Goal: Task Accomplishment & Management: Manage account settings

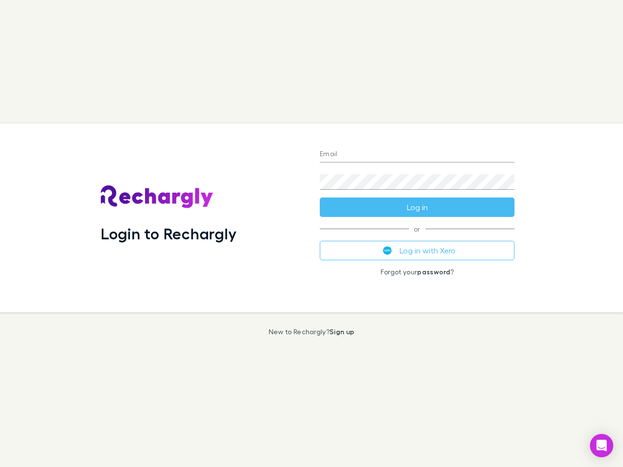
click at [312, 234] on div "Login to Rechargly" at bounding box center [202, 218] width 219 height 189
click at [417, 155] on input "Email" at bounding box center [417, 155] width 195 height 16
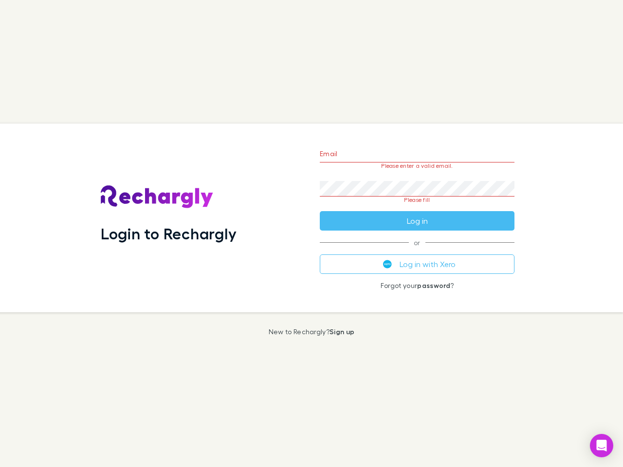
click at [417, 207] on form "Email Please enter a valid email. Password Please fill Log in" at bounding box center [417, 185] width 195 height 92
click at [417, 251] on div "Email Please enter a valid email. Password Please fill Log in or Log in with Xe…" at bounding box center [417, 218] width 210 height 189
click at [602, 446] on icon "Open Intercom Messenger" at bounding box center [602, 446] width 10 height 12
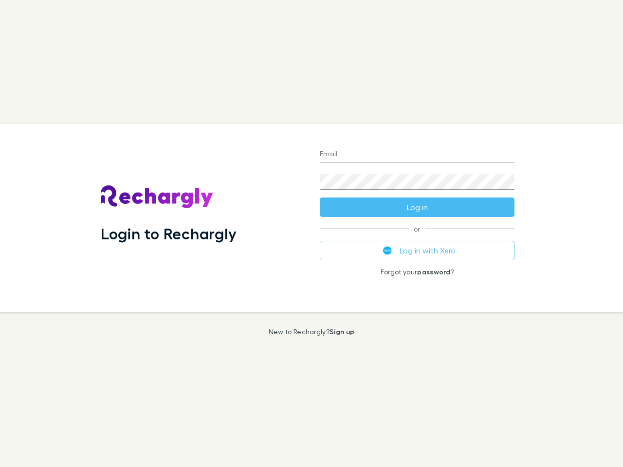
click at [312, 234] on div "Login to Rechargly" at bounding box center [202, 218] width 219 height 189
click at [417, 155] on input "Email" at bounding box center [417, 155] width 195 height 16
click at [417, 207] on button "Log in" at bounding box center [417, 207] width 195 height 19
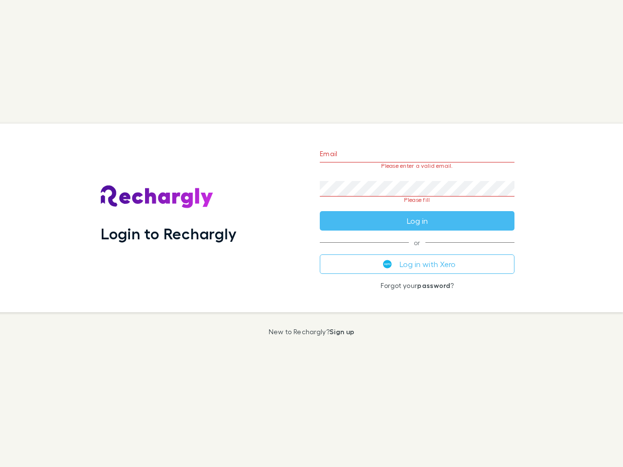
click at [417, 251] on div "Email Please enter a valid email. Password Please fill Log in or Log in with Xe…" at bounding box center [417, 218] width 210 height 189
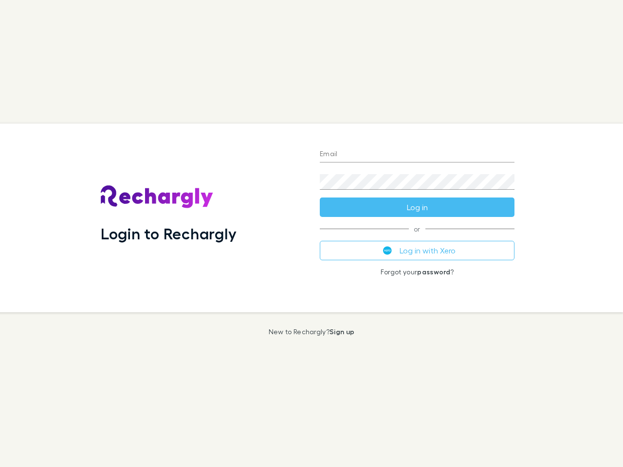
click at [312, 234] on div "Login to Rechargly" at bounding box center [202, 218] width 219 height 189
click at [417, 155] on input "Email" at bounding box center [417, 155] width 195 height 16
click at [417, 207] on button "Log in" at bounding box center [417, 207] width 195 height 19
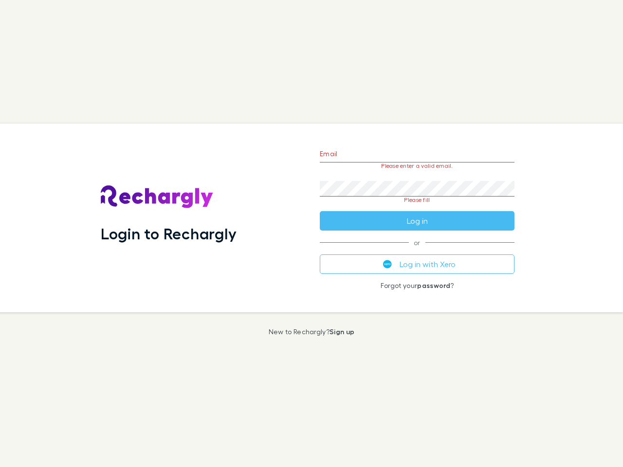
click at [417, 251] on div "Email Please enter a valid email. Password Please fill Log in or Log in with Xe…" at bounding box center [417, 218] width 210 height 189
